Goal: Navigation & Orientation: Find specific page/section

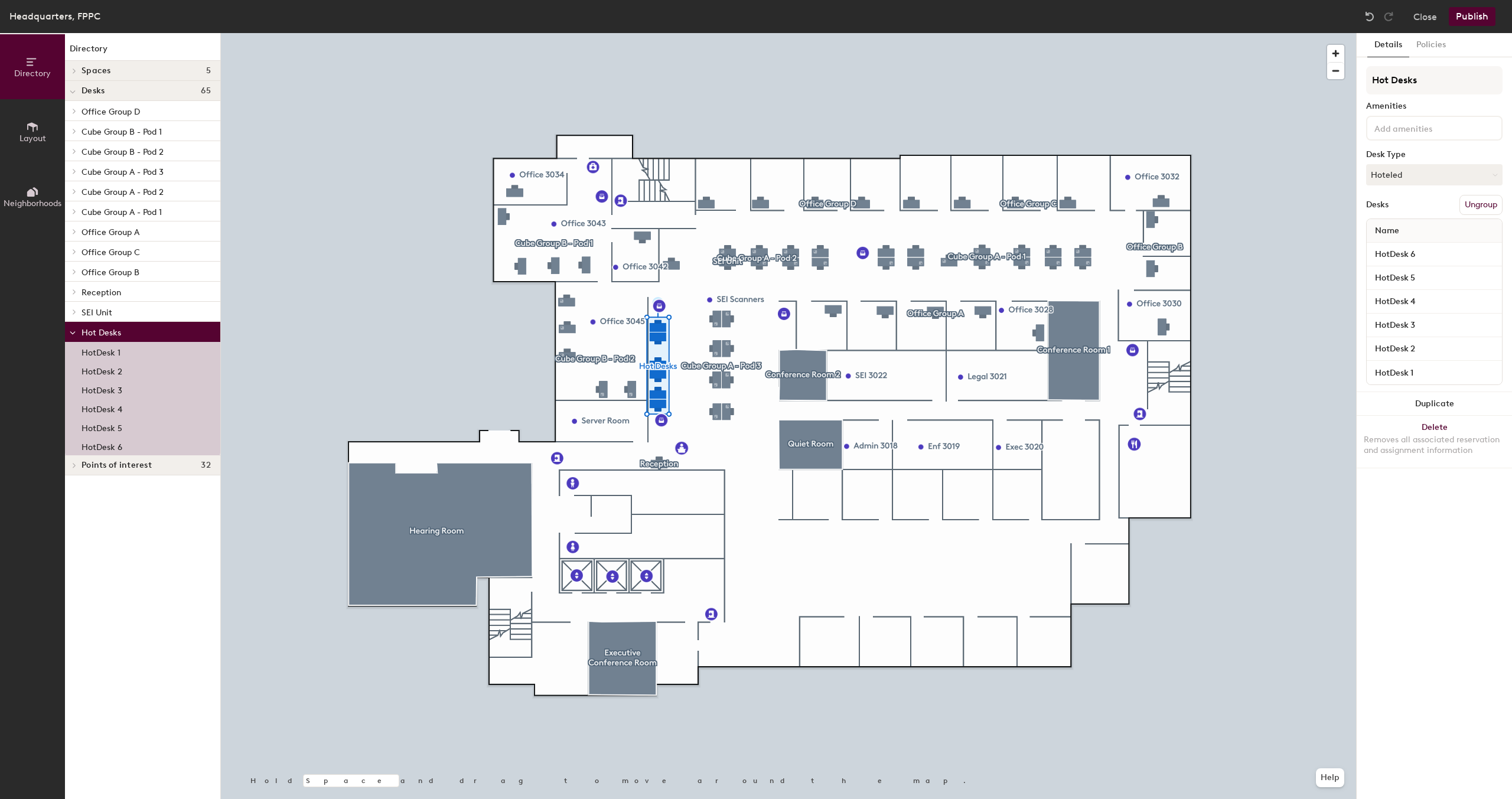
click at [1434, 43] on button "Policies" at bounding box center [1431, 45] width 44 height 24
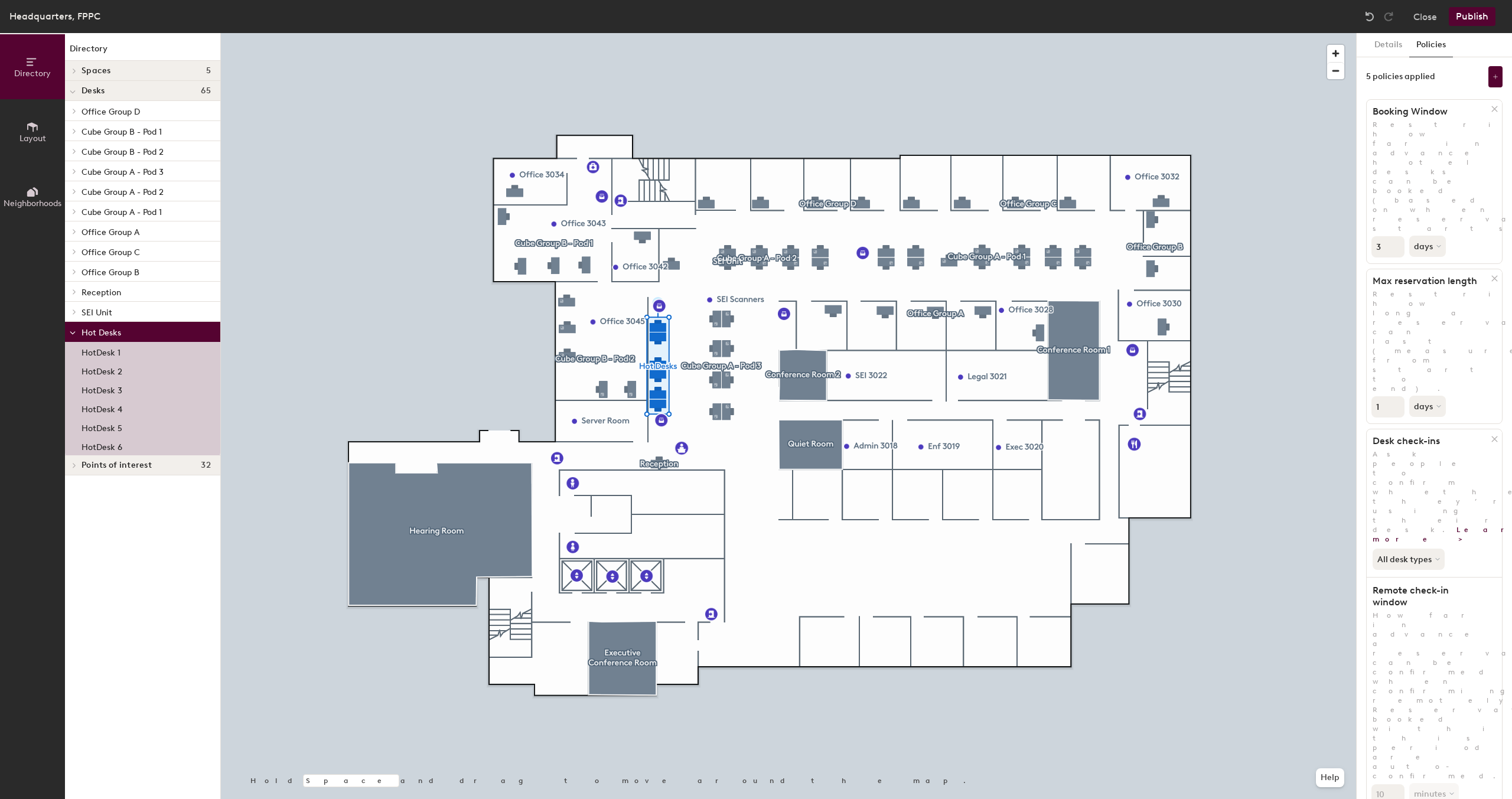
click at [1421, 236] on button "days" at bounding box center [1428, 247] width 37 height 21
click at [1422, 236] on button "days" at bounding box center [1428, 247] width 37 height 21
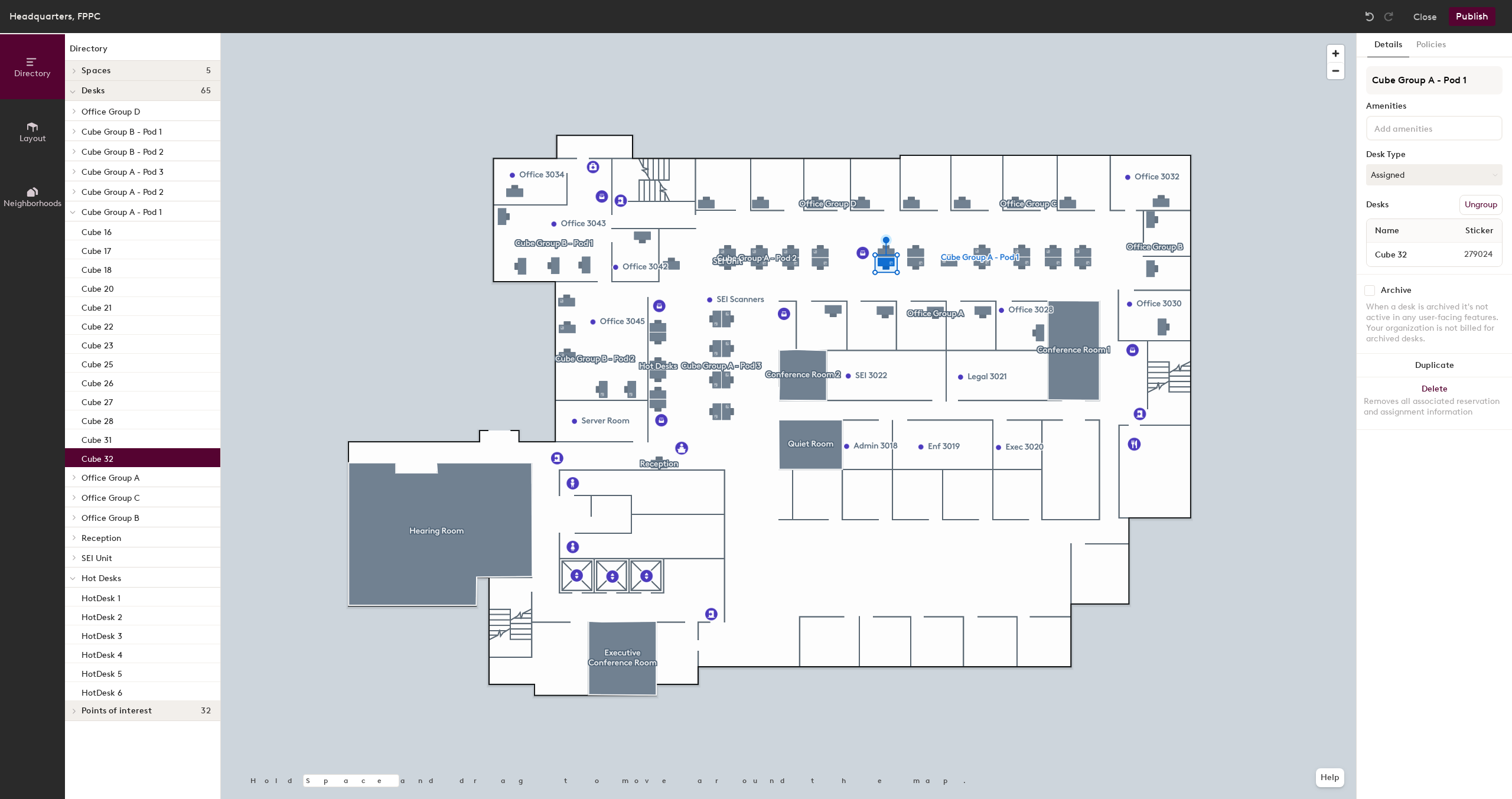
click at [1426, 47] on button "Policies" at bounding box center [1431, 45] width 44 height 24
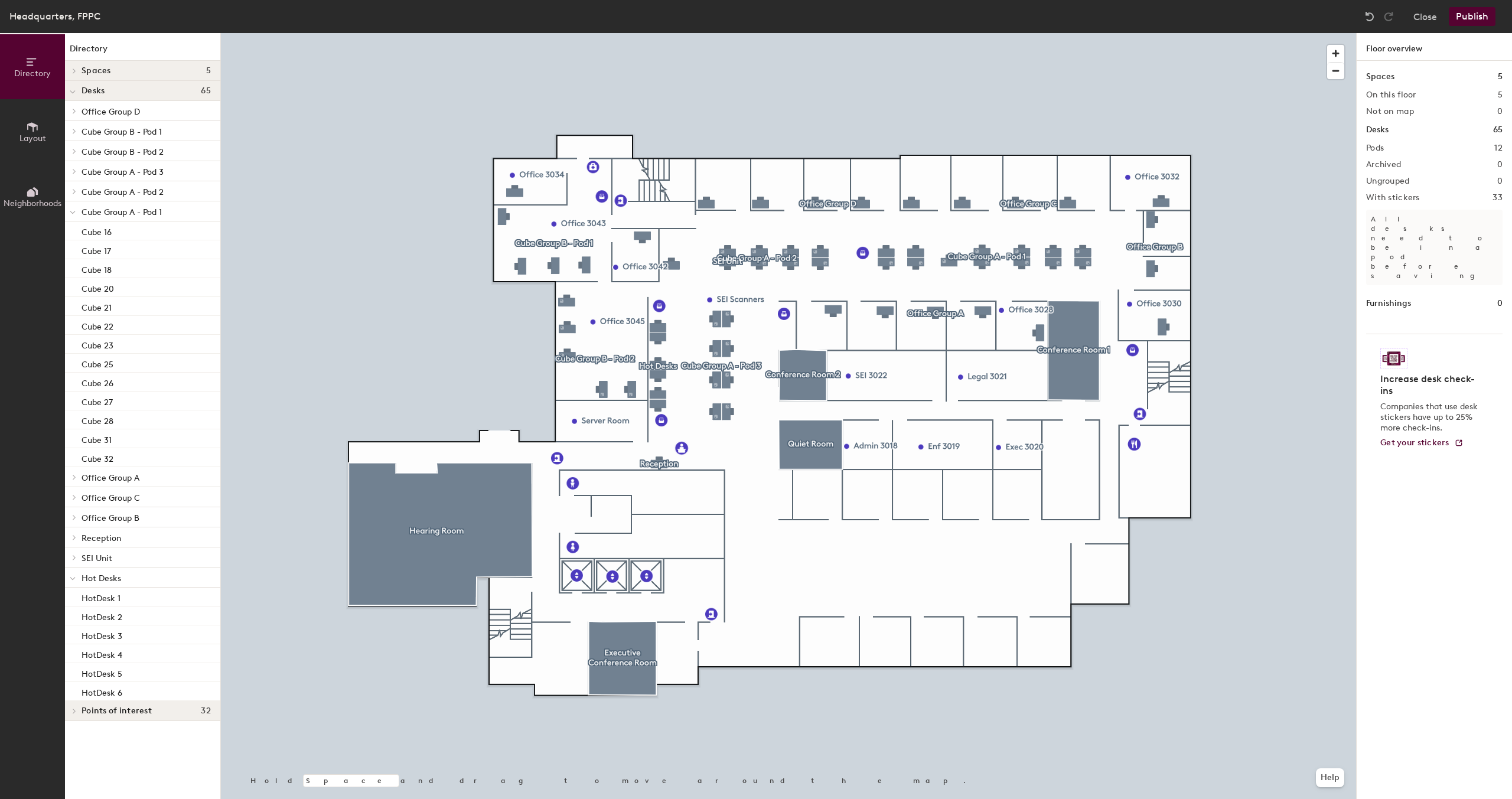
click at [140, 219] on p "Cube Group A - Pod 1" at bounding box center [146, 212] width 130 height 16
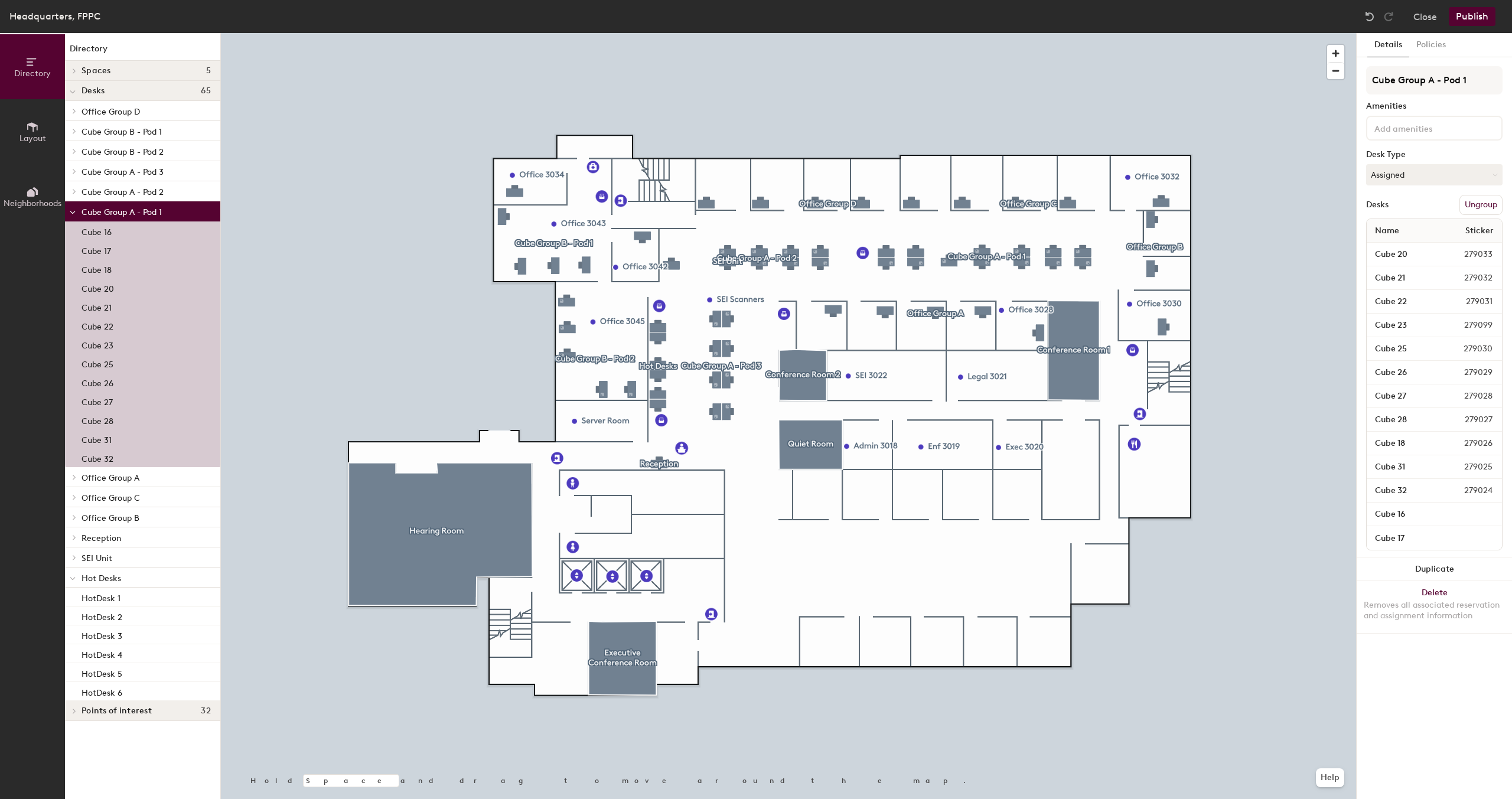
click at [1431, 44] on button "Policies" at bounding box center [1431, 45] width 44 height 24
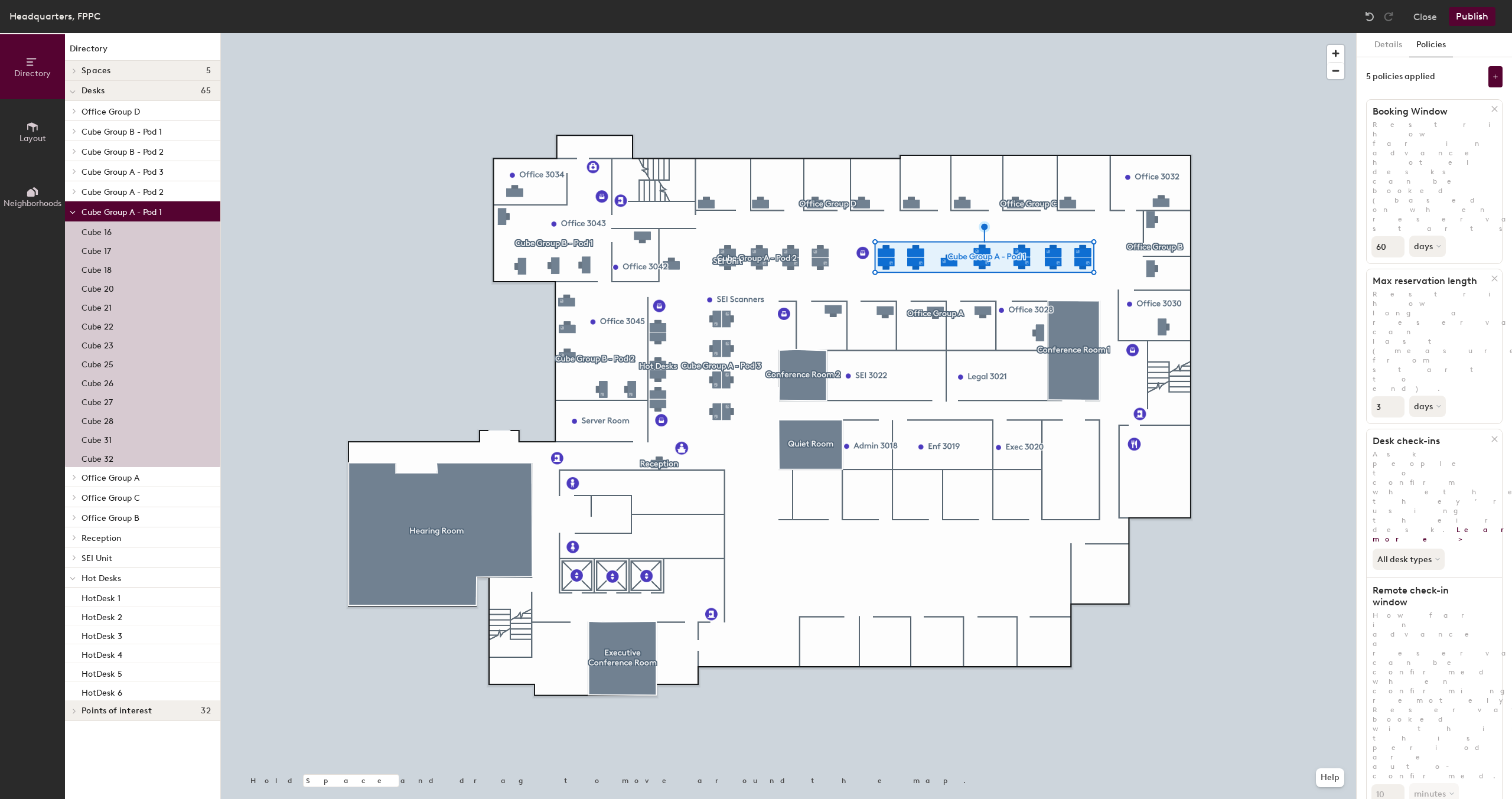
click at [1420, 755] on div "Details Policies 5 policies applied Booking Window Restrict how far in advance …" at bounding box center [1434, 416] width 155 height 766
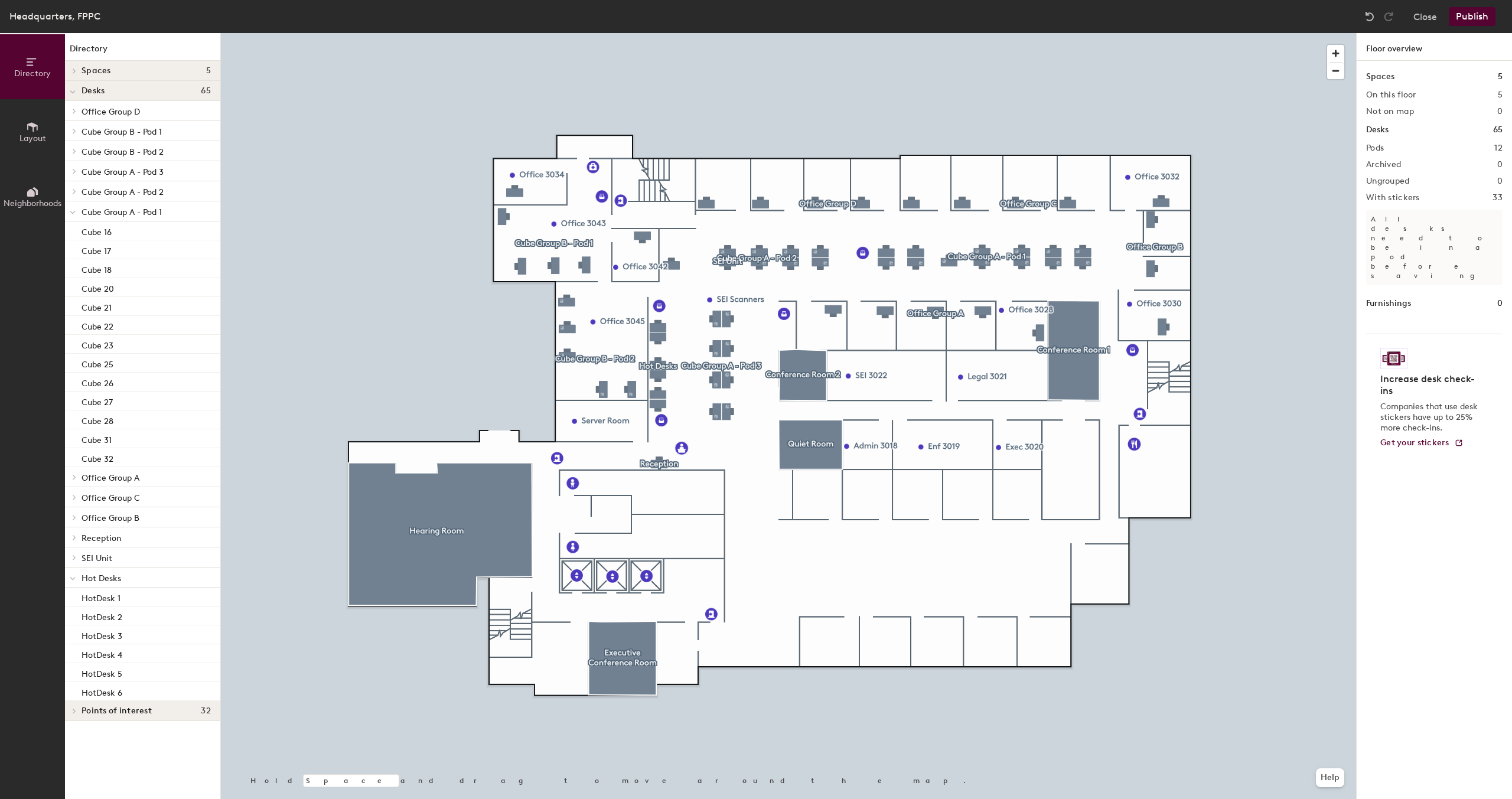
click at [1415, 12] on button "Close" at bounding box center [1425, 16] width 23 height 19
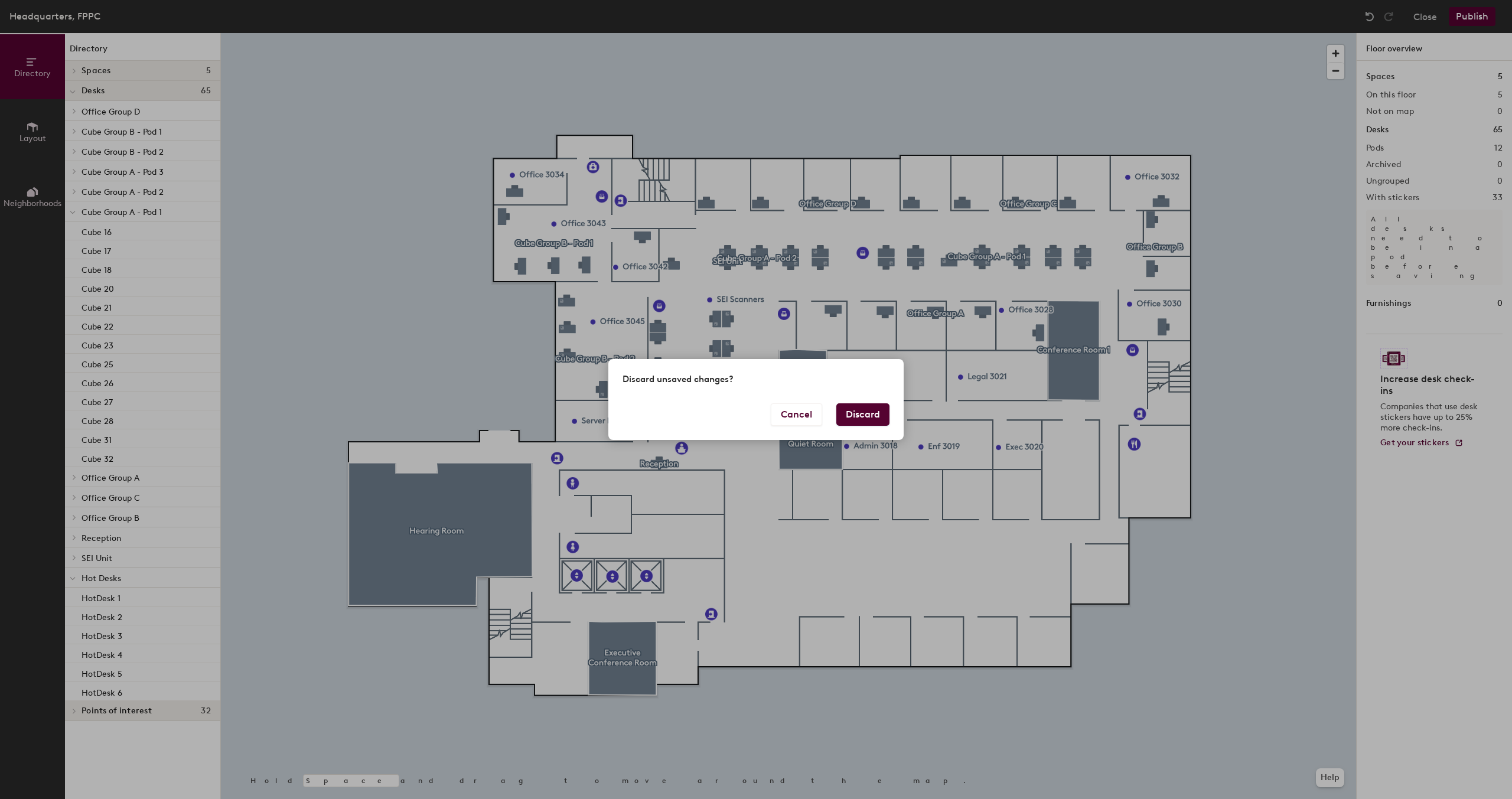
click at [858, 410] on button "Discard" at bounding box center [862, 415] width 53 height 22
